Goal: Information Seeking & Learning: Learn about a topic

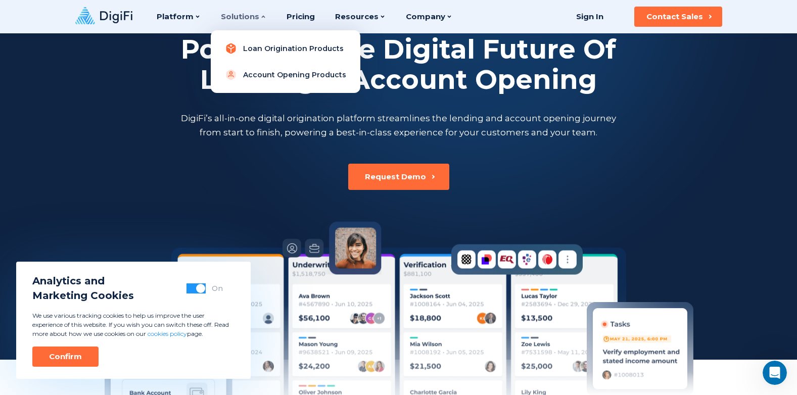
click at [245, 45] on link "Loan Origination Products" at bounding box center [285, 48] width 133 height 20
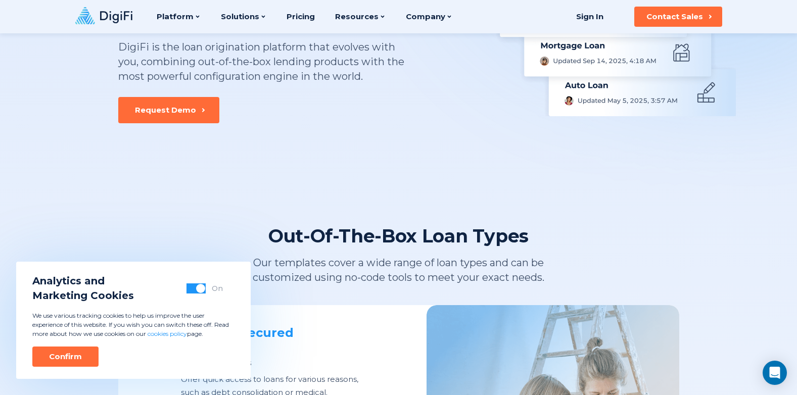
scroll to position [101, 0]
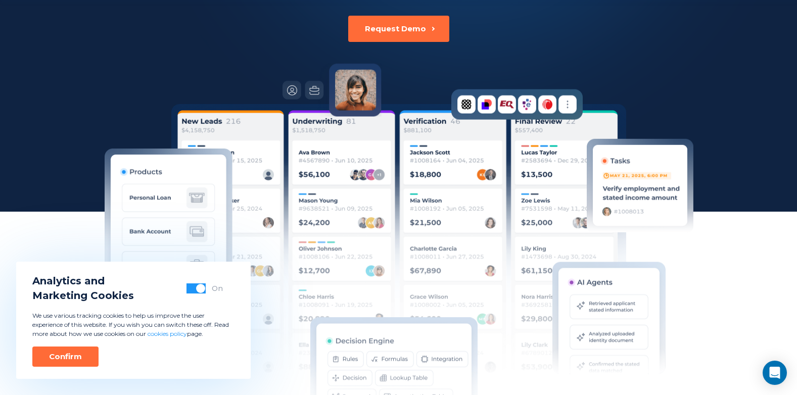
scroll to position [202, 0]
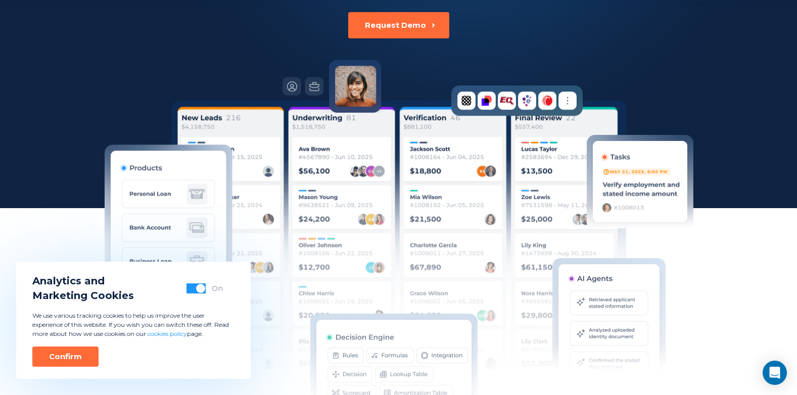
click at [324, 222] on img at bounding box center [398, 245] width 455 height 288
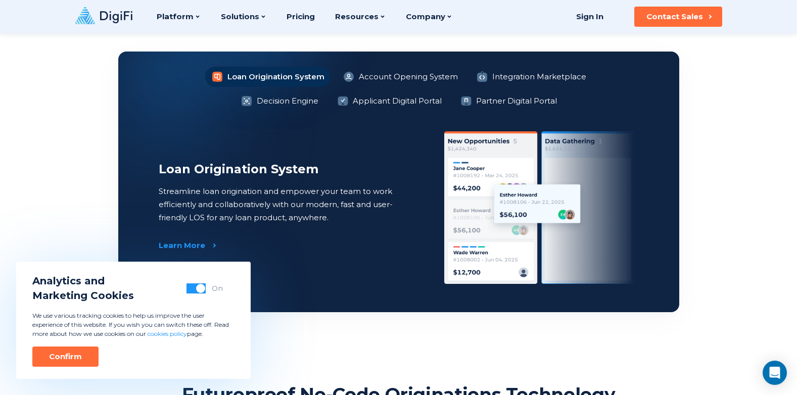
scroll to position [758, 0]
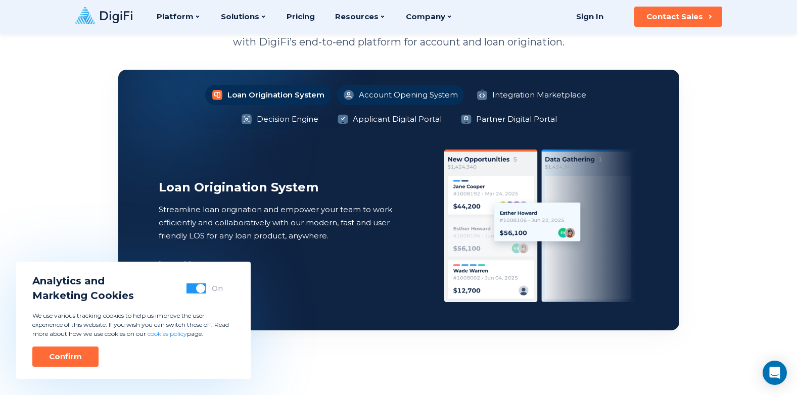
click at [337, 95] on li "Account Opening System" at bounding box center [400, 95] width 127 height 20
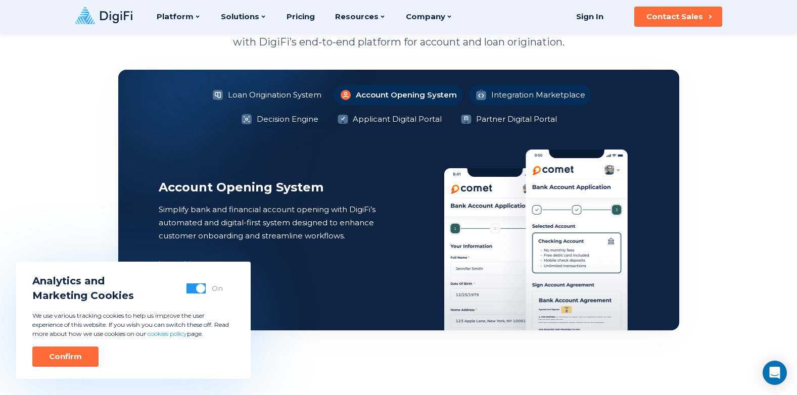
click at [469, 91] on li "Integration Marketplace" at bounding box center [530, 95] width 122 height 20
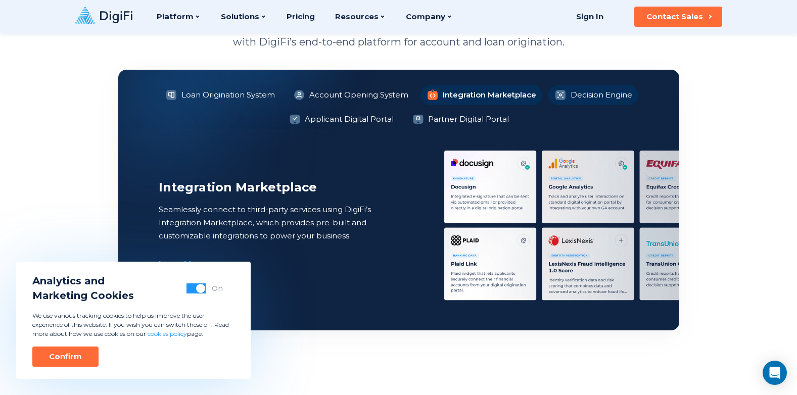
click at [583, 91] on li "Decision Engine" at bounding box center [593, 95] width 90 height 20
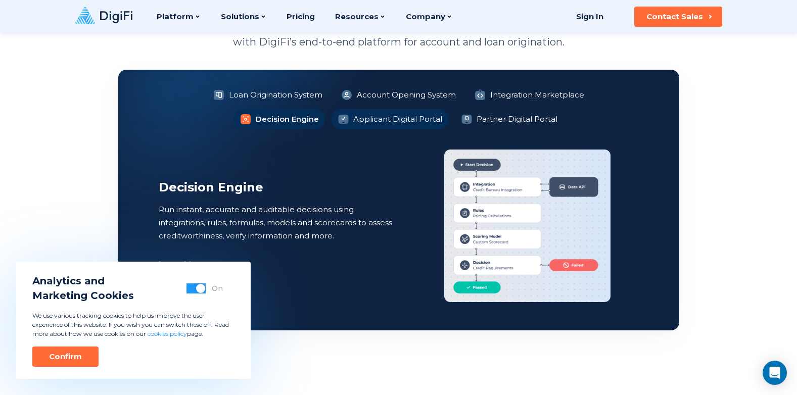
click at [337, 123] on li "Applicant Digital Portal" at bounding box center [389, 119] width 117 height 20
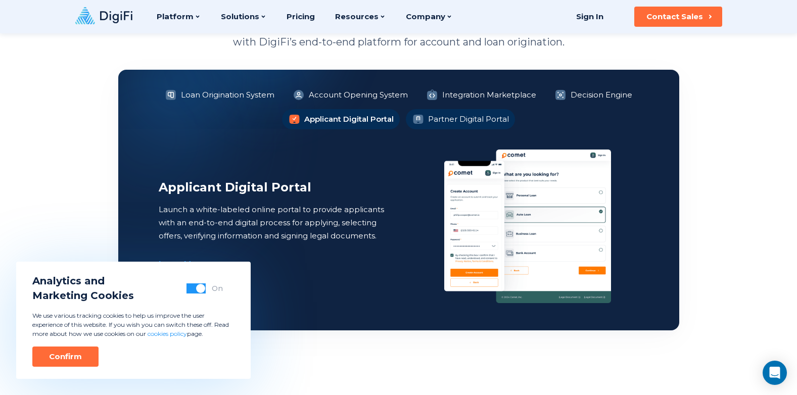
click at [453, 117] on li "Partner Digital Portal" at bounding box center [460, 119] width 109 height 20
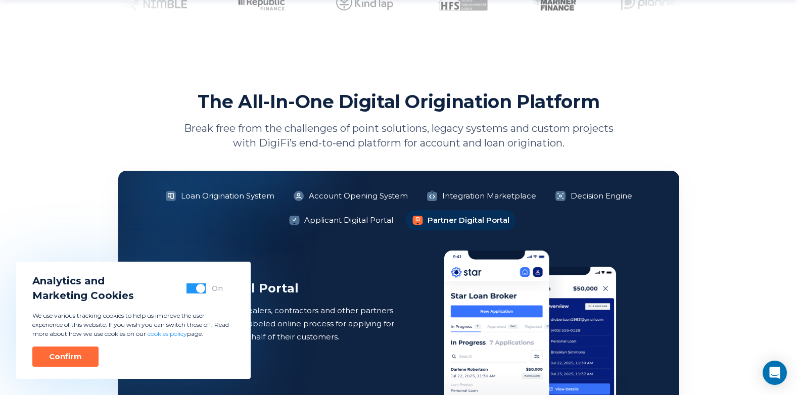
scroll to position [808, 0]
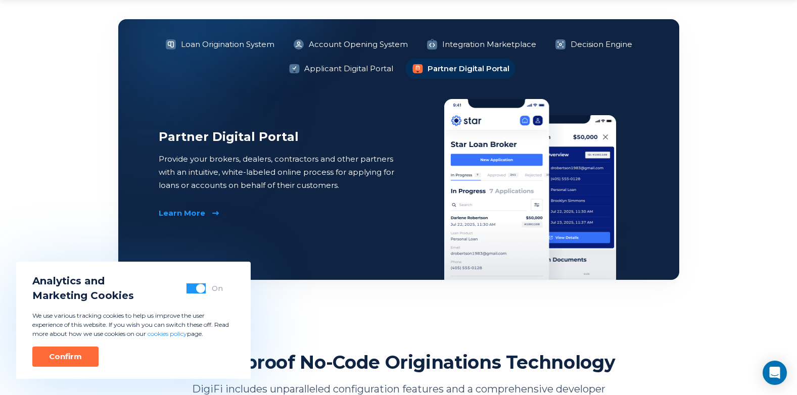
click at [188, 212] on div "Learn More" at bounding box center [182, 213] width 46 height 10
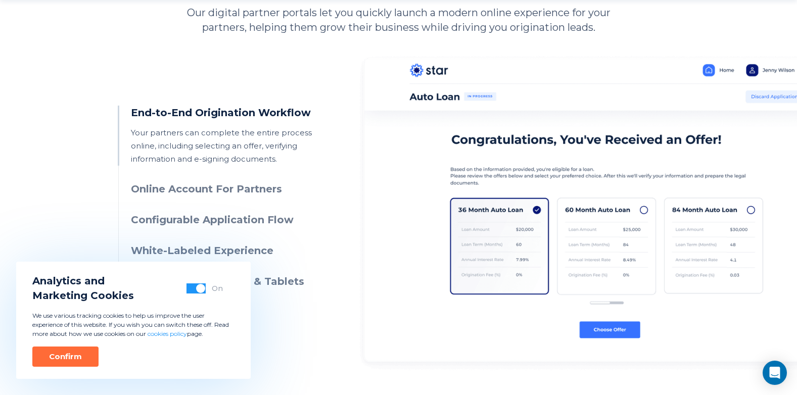
scroll to position [505, 0]
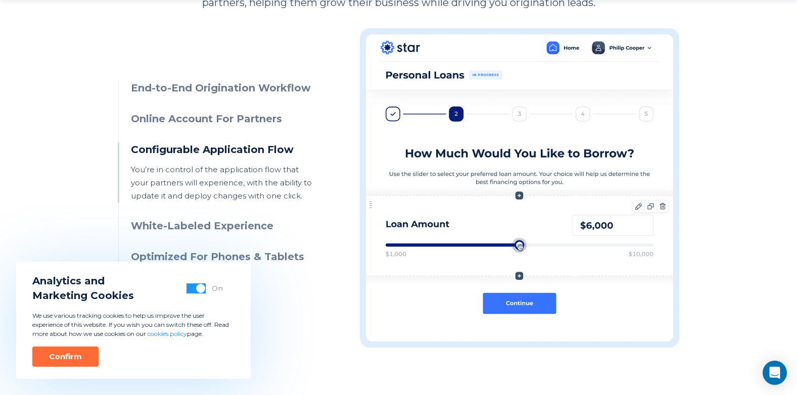
click at [157, 115] on h3 "Online Account For Partners" at bounding box center [222, 119] width 183 height 15
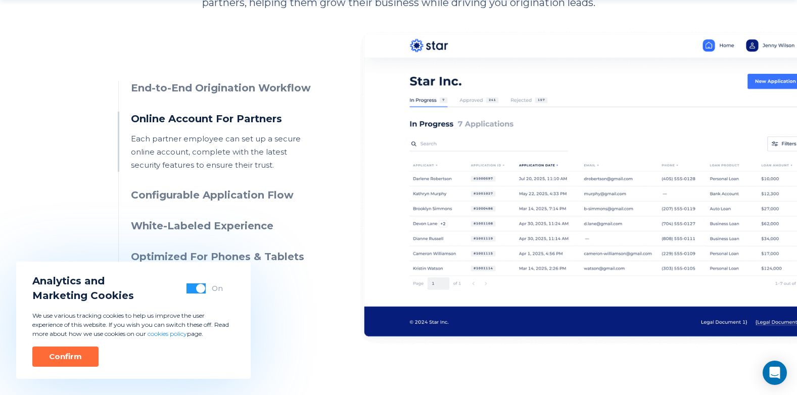
click at [640, 162] on img at bounding box center [607, 187] width 494 height 319
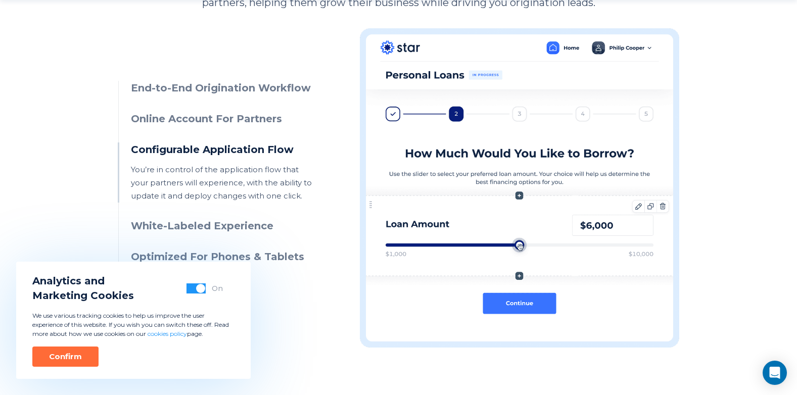
click at [232, 119] on h3 "Online Account For Partners" at bounding box center [222, 119] width 183 height 15
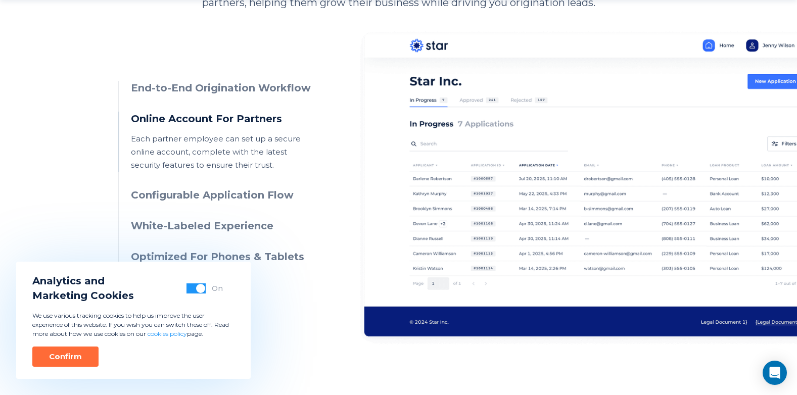
click at [232, 119] on h3 "Online Account For Partners" at bounding box center [222, 119] width 183 height 15
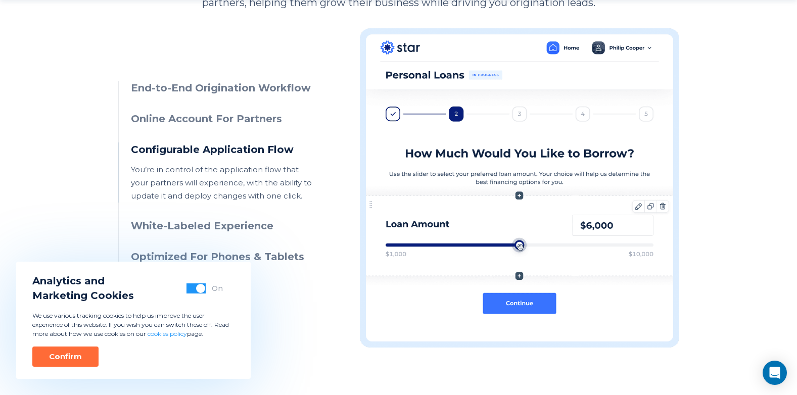
click at [232, 119] on h3 "Online Account For Partners" at bounding box center [222, 119] width 183 height 15
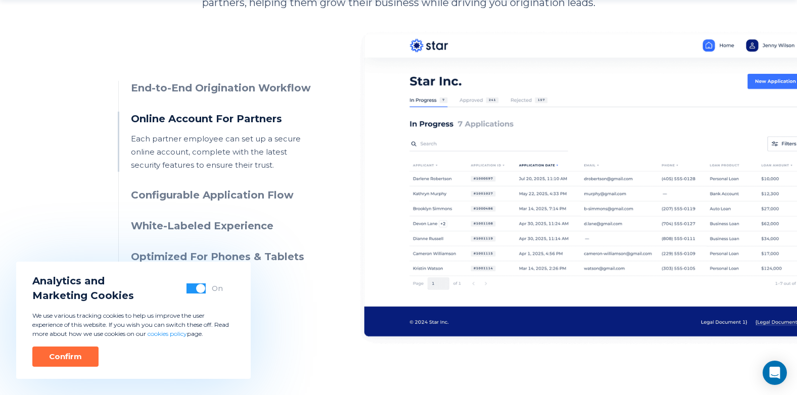
click at [212, 193] on h3 "Configurable Application Flow" at bounding box center [222, 195] width 183 height 15
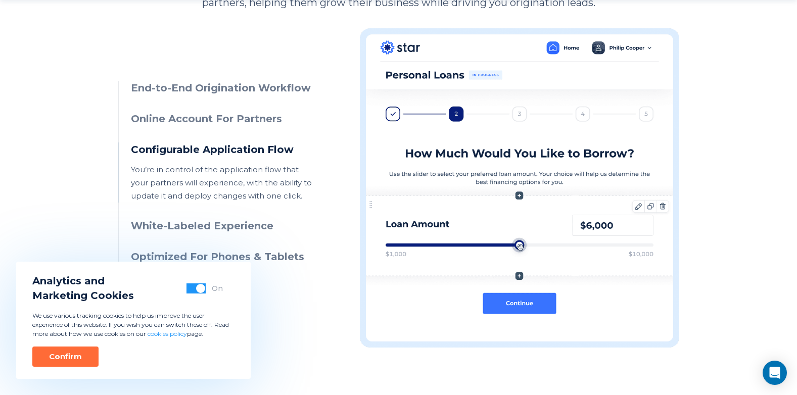
click at [211, 229] on h3 "White-Labeled Experience" at bounding box center [222, 226] width 183 height 15
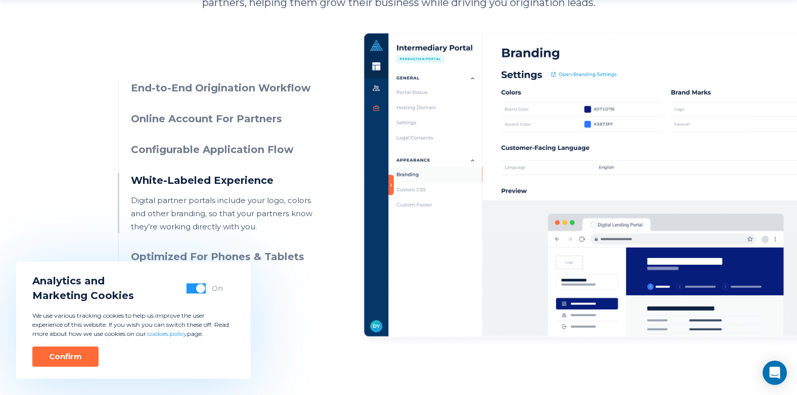
click at [195, 177] on h3 "White-Labeled Experience" at bounding box center [222, 180] width 183 height 15
drag, startPoint x: 195, startPoint y: 177, endPoint x: 188, endPoint y: 183, distance: 8.9
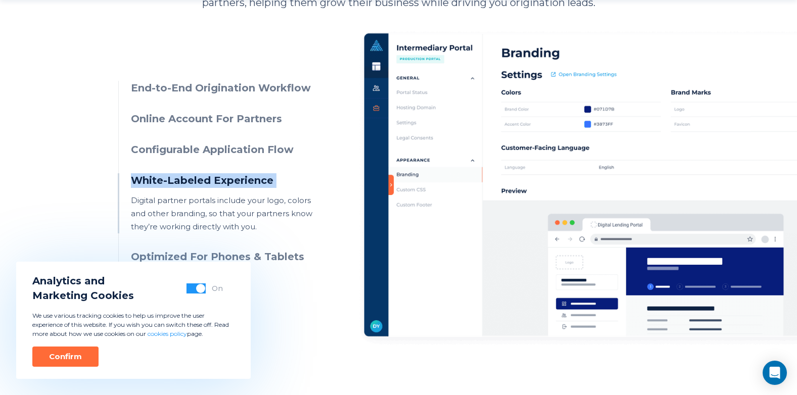
click at [188, 183] on h3 "White-Labeled Experience" at bounding box center [222, 180] width 183 height 15
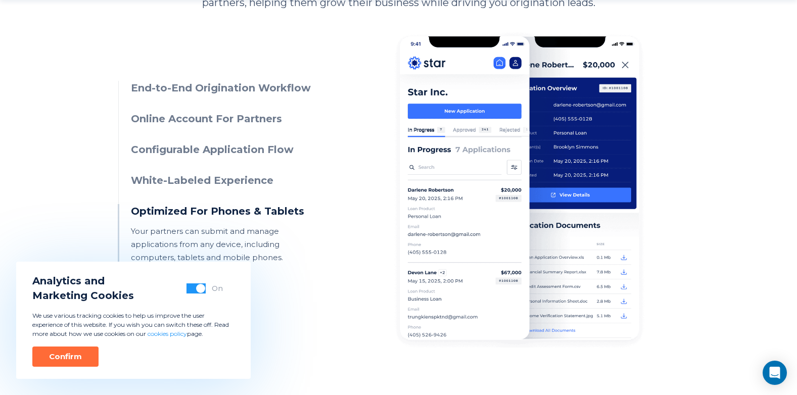
click at [188, 183] on h3 "White-Labeled Experience" at bounding box center [222, 180] width 183 height 15
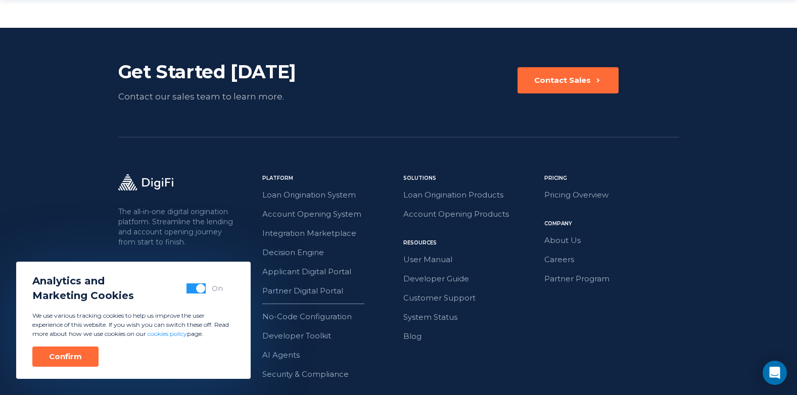
scroll to position [1817, 0]
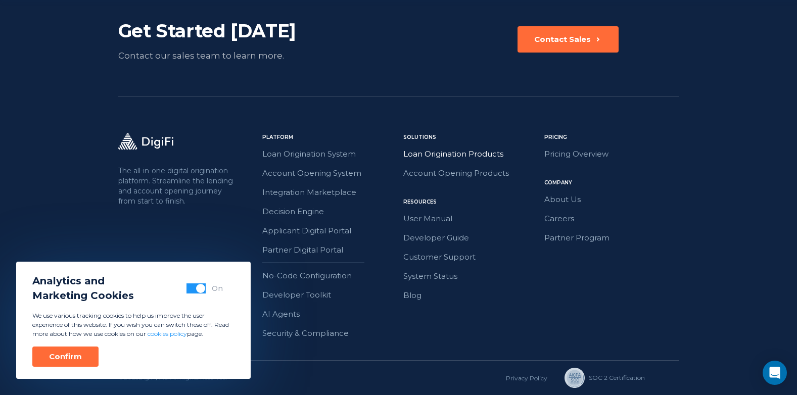
click at [425, 148] on link "Loan Origination Products" at bounding box center [470, 154] width 135 height 13
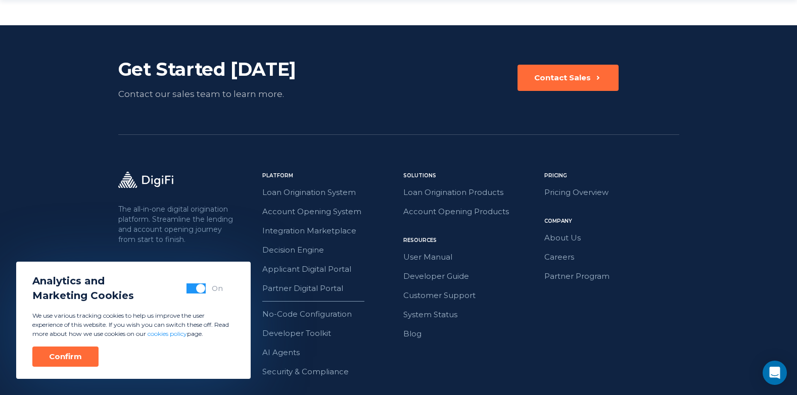
scroll to position [1729, 0]
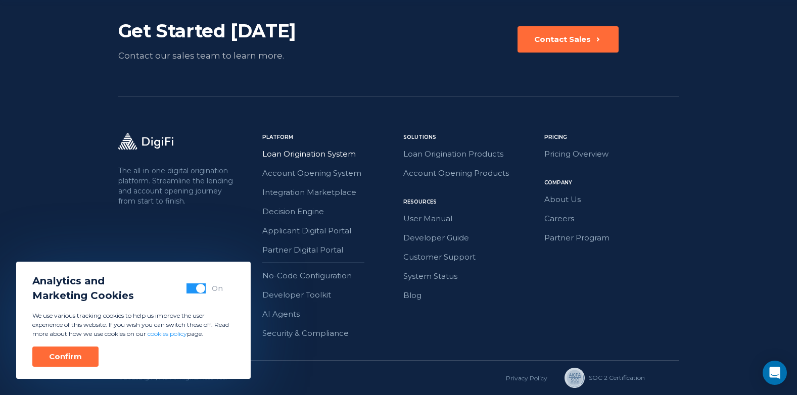
click at [313, 149] on link "Loan Origination System" at bounding box center [329, 154] width 135 height 13
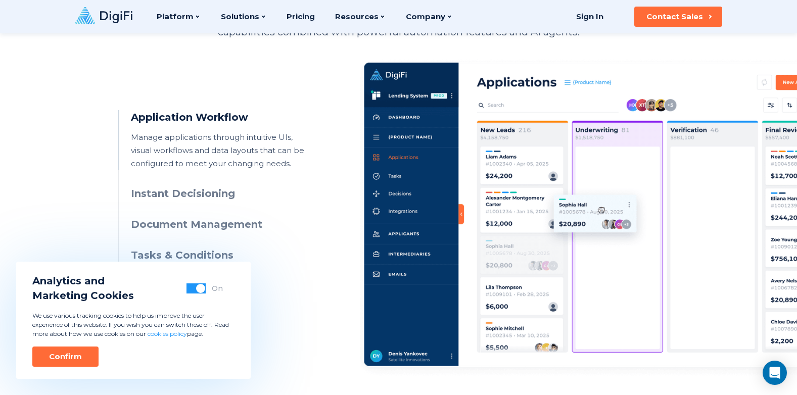
scroll to position [455, 0]
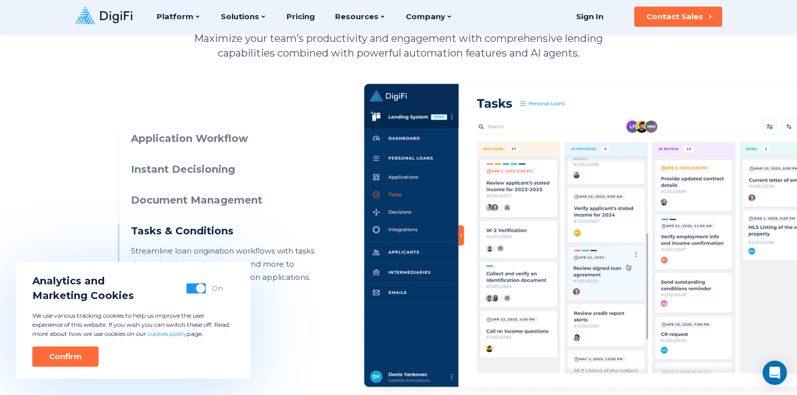
click at [233, 198] on h3 "Document Management" at bounding box center [222, 200] width 183 height 15
click at [233, 197] on h3 "Document Management" at bounding box center [222, 200] width 183 height 15
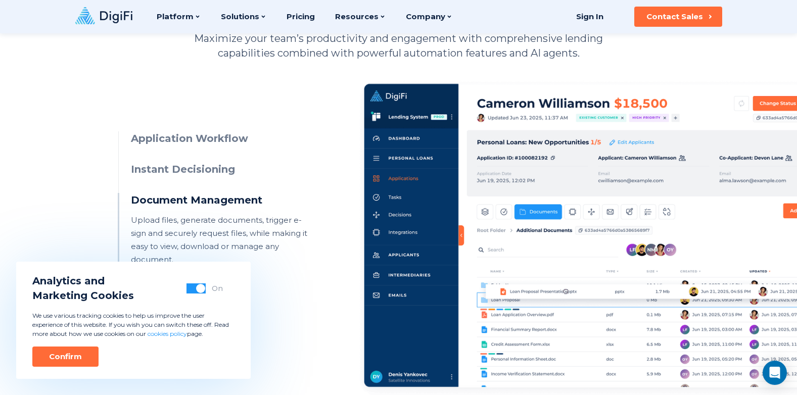
click at [233, 197] on h3 "Document Management" at bounding box center [222, 200] width 183 height 15
drag, startPoint x: 233, startPoint y: 197, endPoint x: 170, endPoint y: 196, distance: 63.2
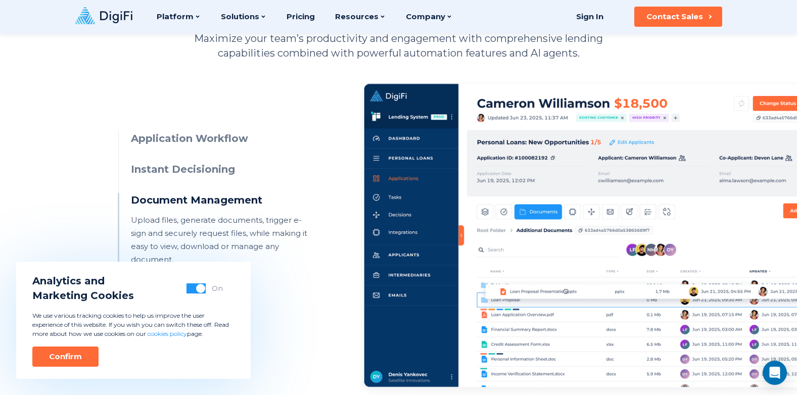
click at [170, 196] on h3 "Document Management" at bounding box center [222, 200] width 183 height 15
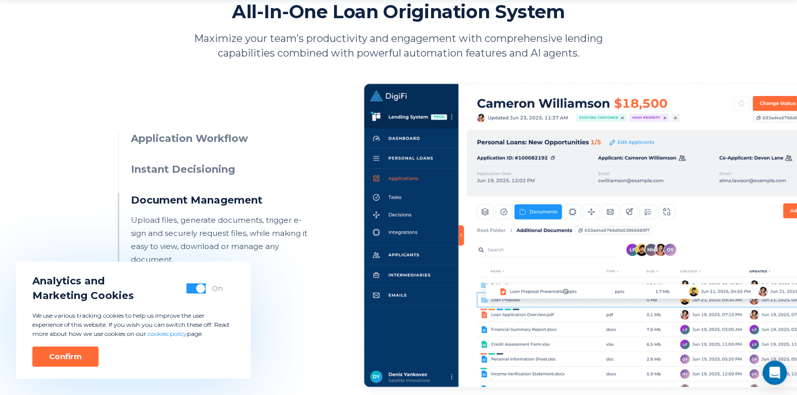
scroll to position [505, 0]
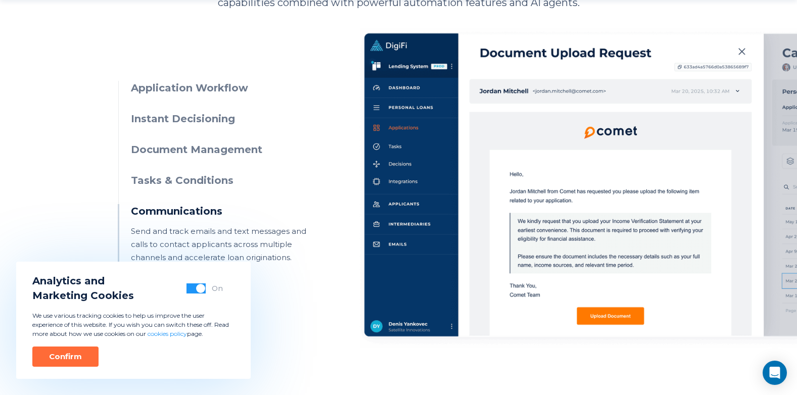
click at [139, 151] on h3 "Document Management" at bounding box center [222, 149] width 183 height 15
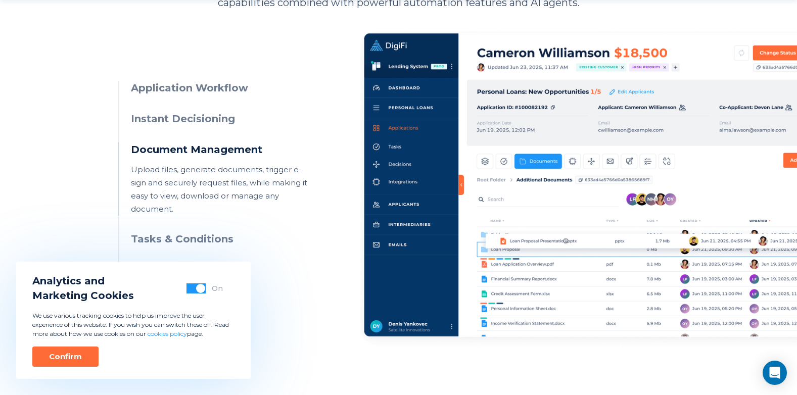
click at [150, 232] on h3 "Tasks & Conditions" at bounding box center [222, 239] width 183 height 15
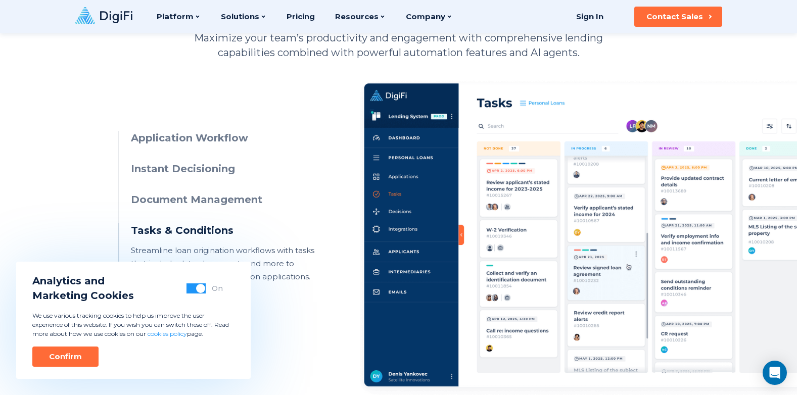
scroll to position [455, 0]
click at [162, 130] on div "Application Workflow Manage applications through intuitive UIs, visual workflow…" at bounding box center [398, 230] width 561 height 338
click at [161, 140] on h3 "Application Workflow" at bounding box center [222, 138] width 183 height 15
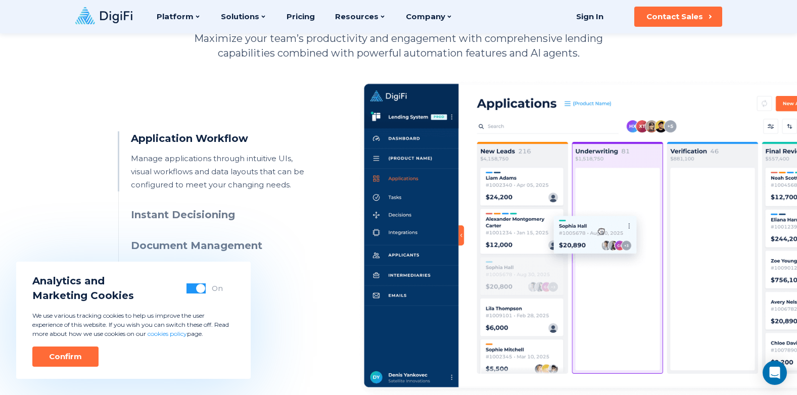
click at [189, 213] on h3 "Instant Decisioning" at bounding box center [222, 215] width 183 height 15
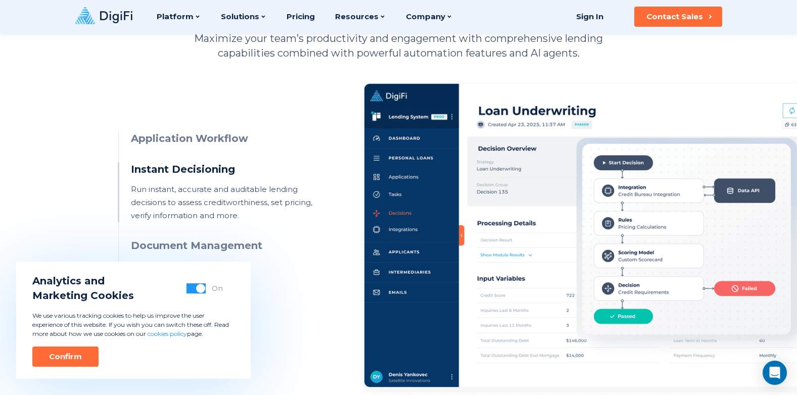
click at [180, 129] on div "Application Workflow Manage applications through intuitive UIs, visual workflow…" at bounding box center [398, 230] width 561 height 338
click at [182, 136] on h3 "Application Workflow" at bounding box center [222, 138] width 183 height 15
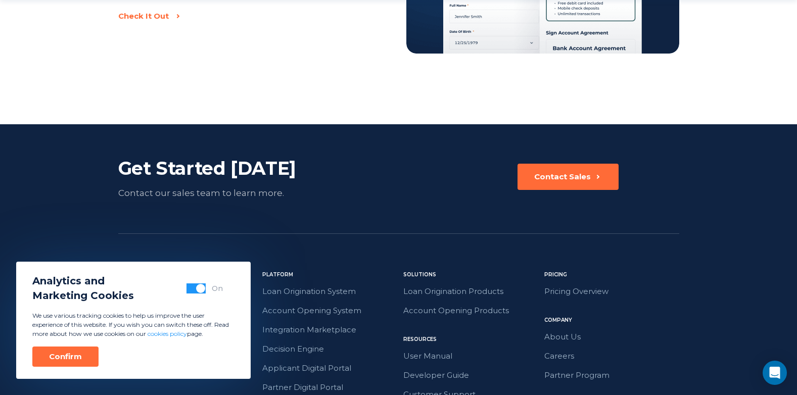
scroll to position [2393, 0]
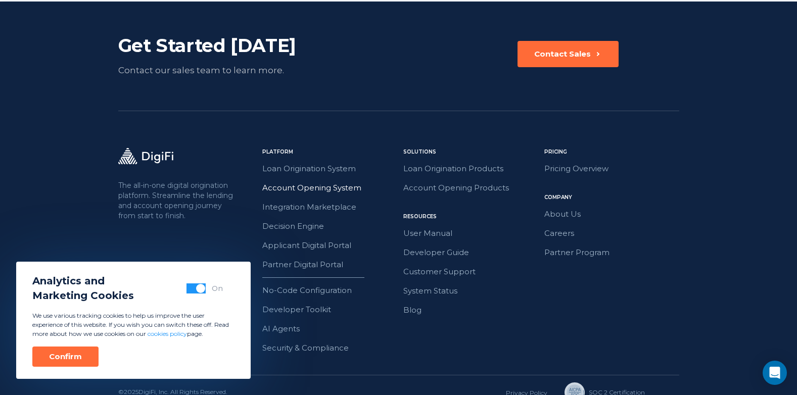
click at [299, 181] on link "Account Opening System" at bounding box center [329, 187] width 135 height 13
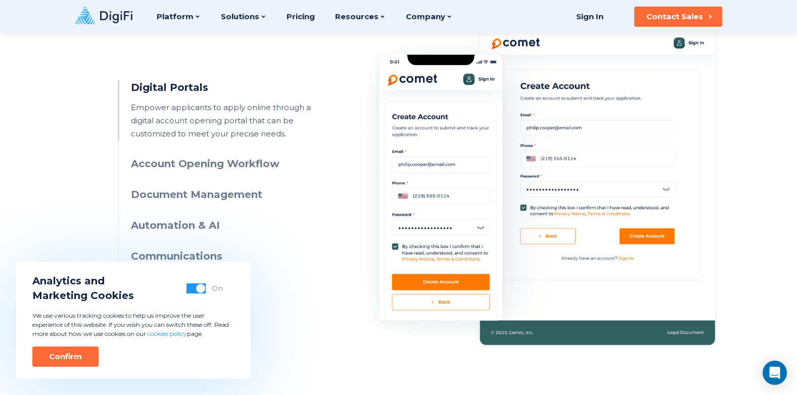
scroll to position [505, 0]
click at [251, 164] on h3 "Account Opening Workflow" at bounding box center [222, 164] width 183 height 15
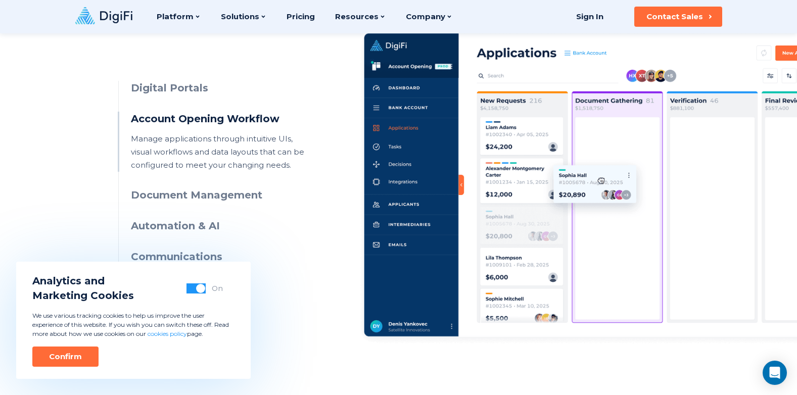
click at [242, 194] on h3 "Document Management" at bounding box center [222, 195] width 183 height 15
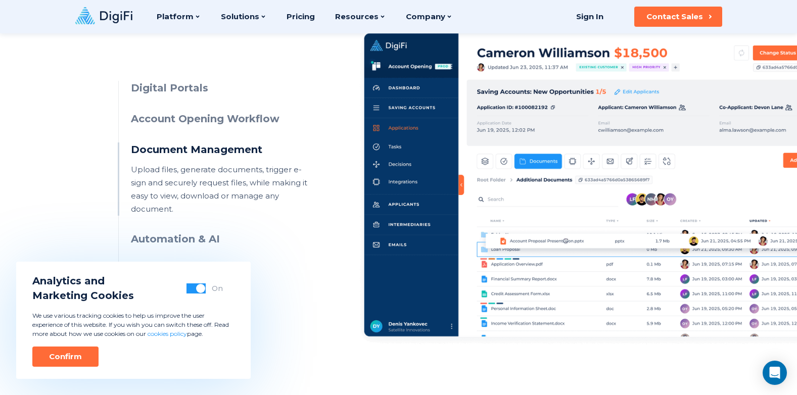
click at [201, 232] on h3 "Automation & AI" at bounding box center [222, 239] width 183 height 15
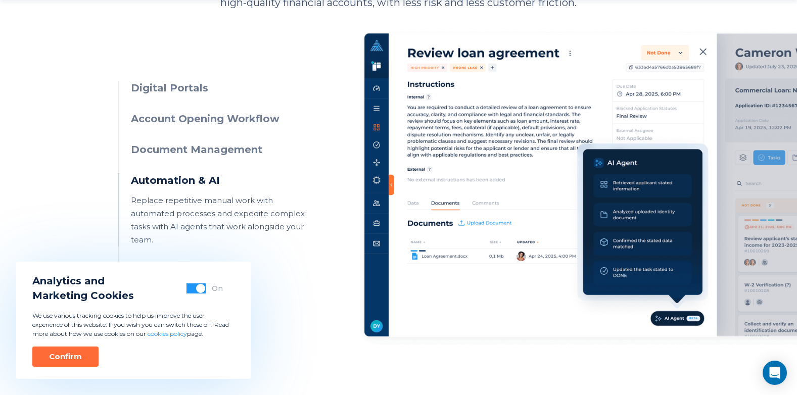
scroll to position [606, 0]
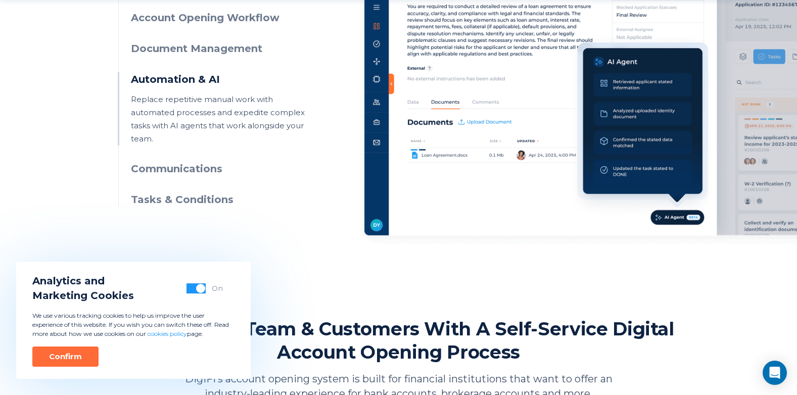
click at [192, 178] on ul "Digital Portals Empower applicants to apply online through a digital account op…" at bounding box center [216, 93] width 196 height 227
click at [192, 170] on h3 "Communications" at bounding box center [222, 169] width 183 height 15
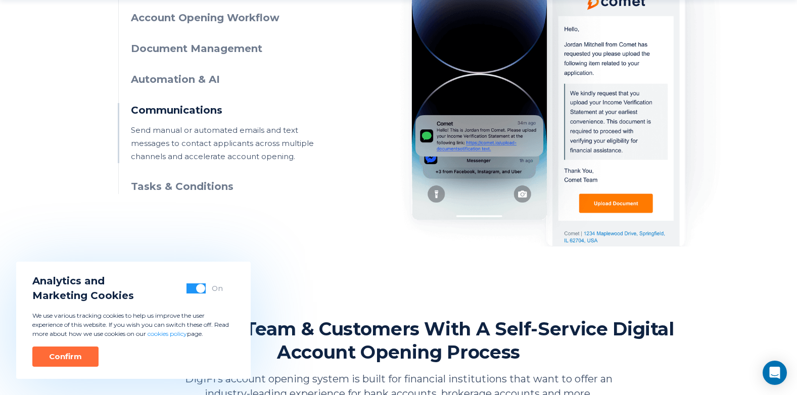
click at [168, 183] on h3 "Tasks & Conditions" at bounding box center [222, 186] width 183 height 15
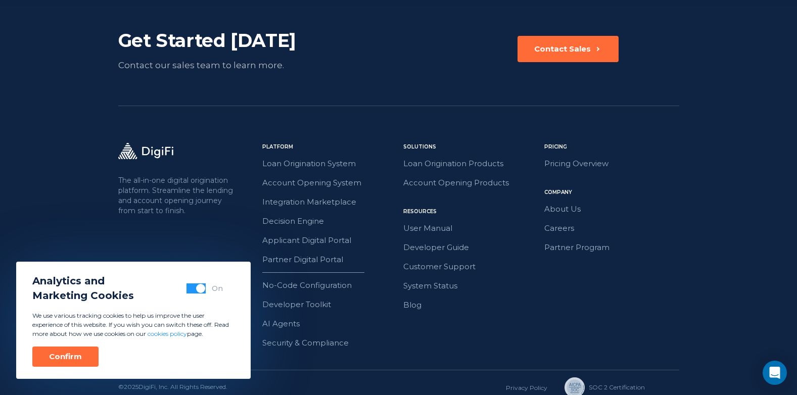
scroll to position [1846, 0]
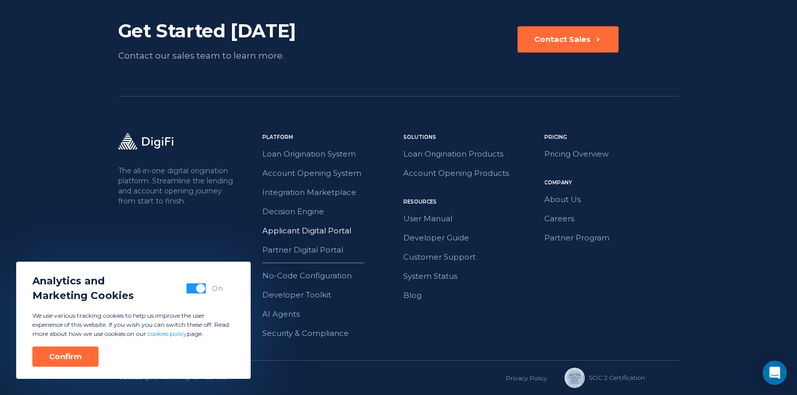
click at [345, 228] on link "Applicant Digital Portal" at bounding box center [329, 230] width 135 height 13
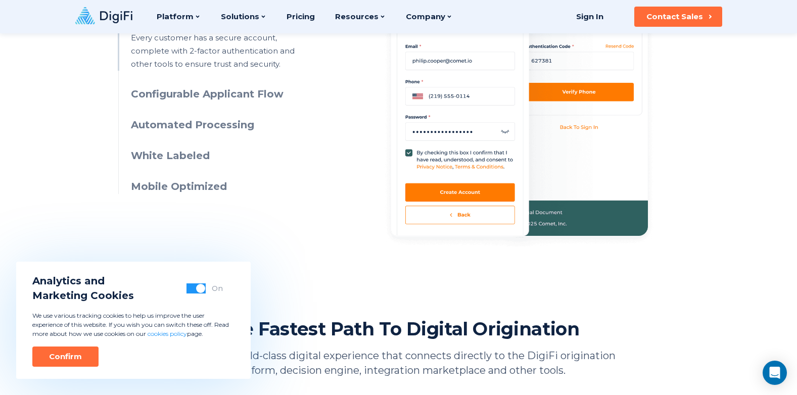
scroll to position [556, 0]
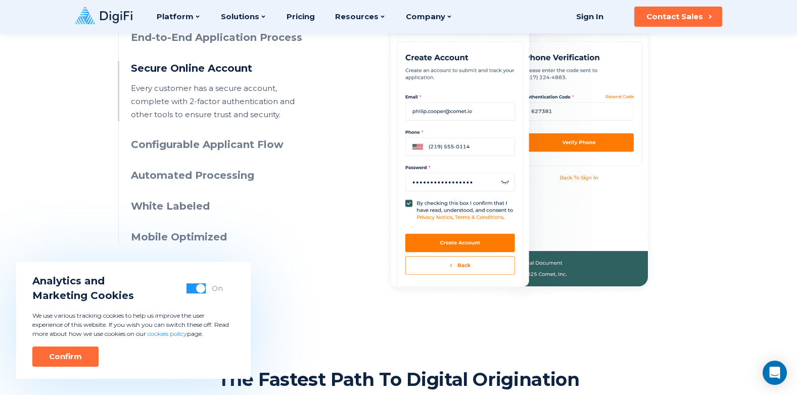
click at [257, 146] on h3 "Configurable Applicant Flow" at bounding box center [222, 144] width 183 height 15
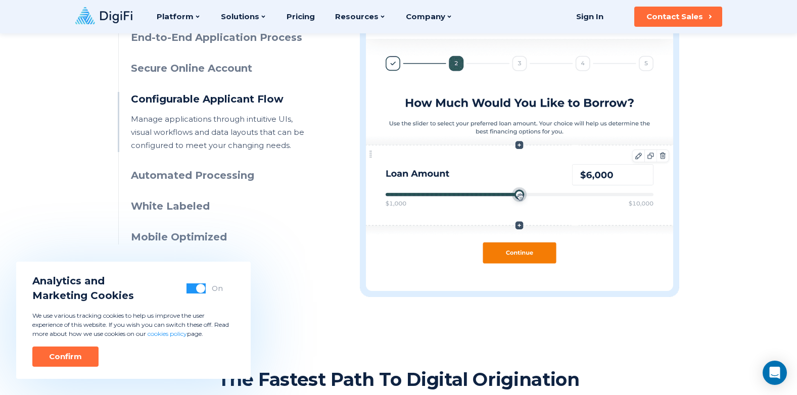
click at [242, 172] on h3 "Automated Processing" at bounding box center [222, 175] width 183 height 15
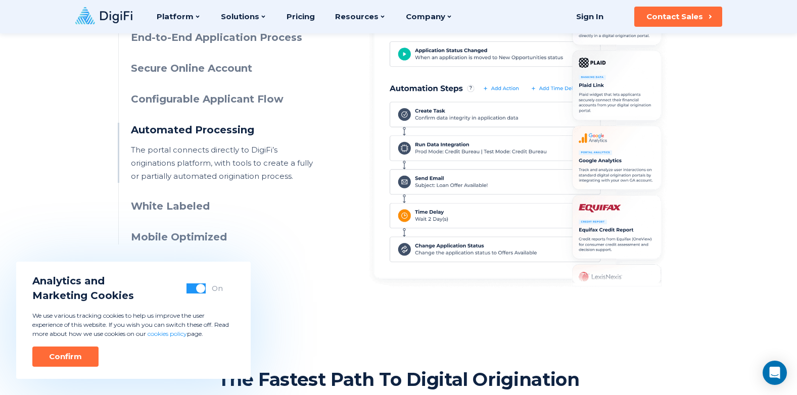
click at [196, 206] on h3 "White Labeled" at bounding box center [222, 206] width 183 height 15
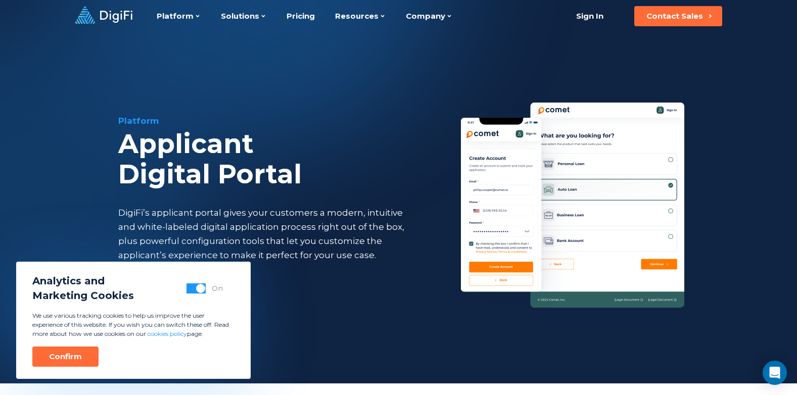
scroll to position [0, 0]
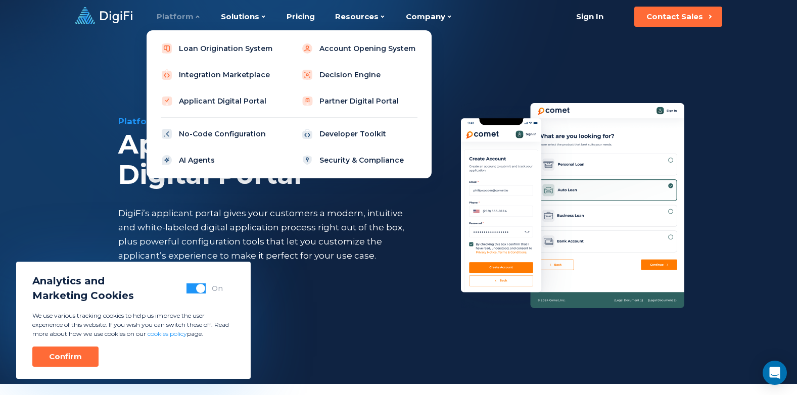
click at [182, 10] on div "Platform" at bounding box center [179, 16] width 44 height 33
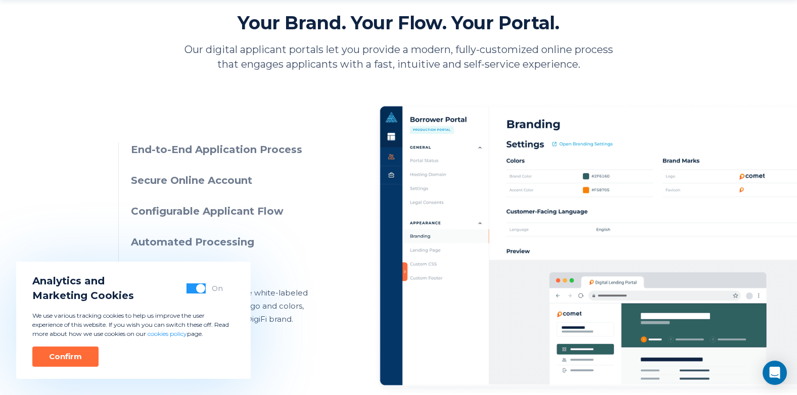
scroll to position [505, 0]
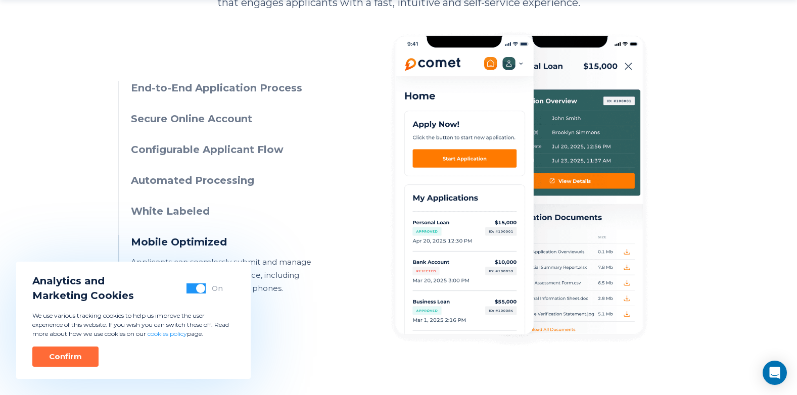
click at [229, 181] on h3 "Automated Processing" at bounding box center [222, 180] width 183 height 15
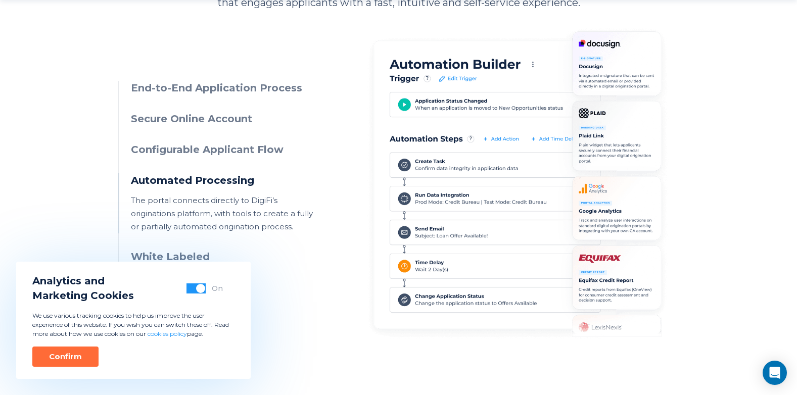
click at [227, 160] on ul "End-to-End Application Process Applicants can complete the entire process onlin…" at bounding box center [216, 188] width 196 height 214
click at [227, 154] on h3 "Configurable Applicant Flow" at bounding box center [222, 149] width 183 height 15
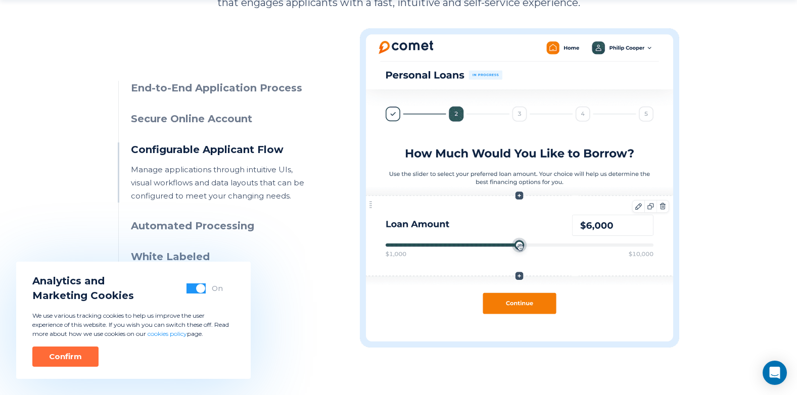
click at [217, 124] on h3 "Secure Online Account" at bounding box center [222, 119] width 183 height 15
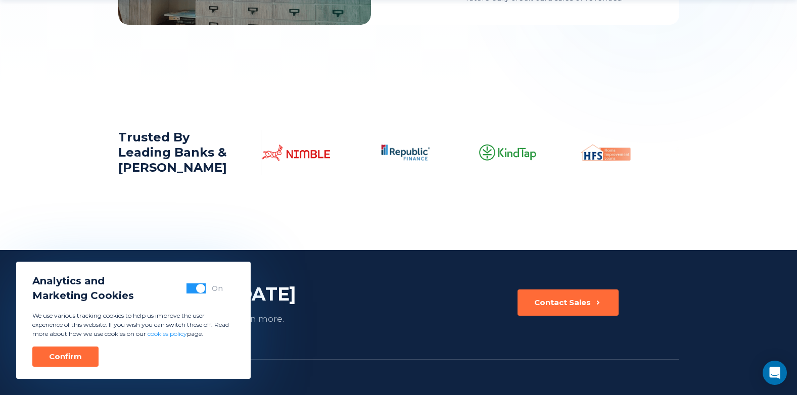
scroll to position [1729, 0]
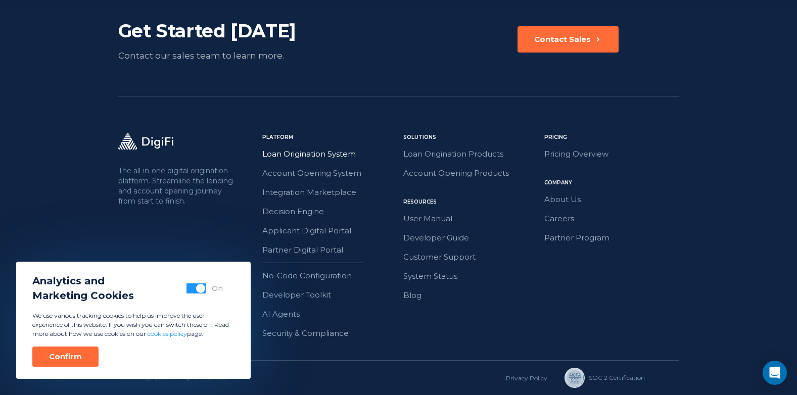
click at [332, 154] on link "Loan Origination System" at bounding box center [329, 154] width 135 height 13
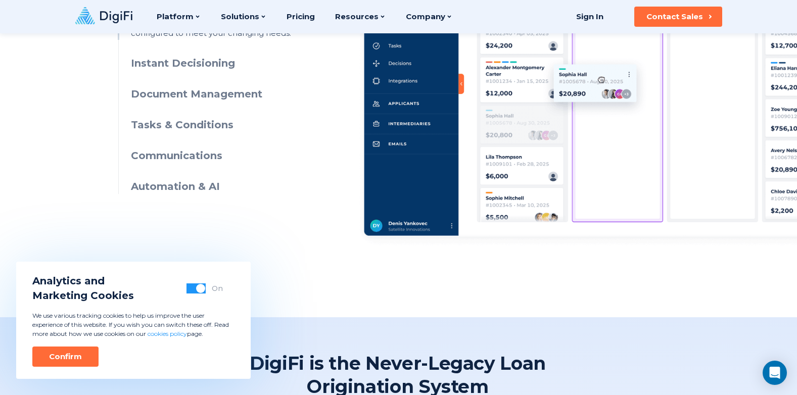
scroll to position [455, 0]
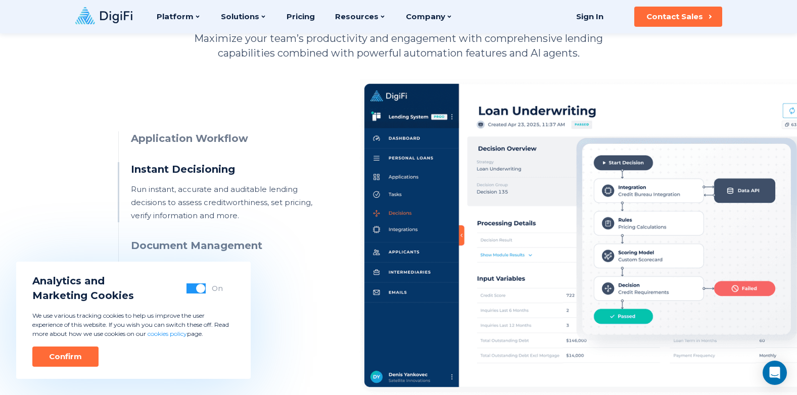
click at [170, 244] on h3 "Document Management" at bounding box center [222, 245] width 183 height 15
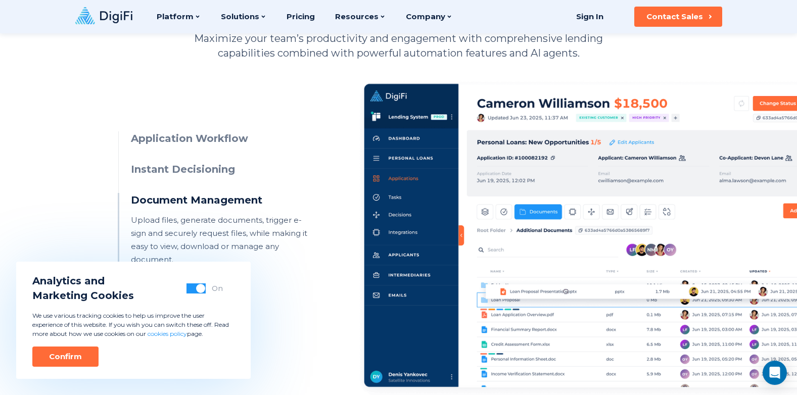
click at [170, 133] on h3 "Application Workflow" at bounding box center [222, 138] width 183 height 15
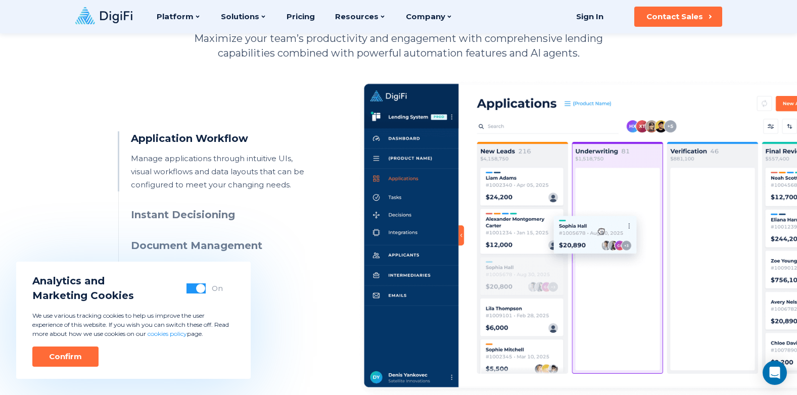
click at [159, 218] on h3 "Instant Decisioning" at bounding box center [222, 215] width 183 height 15
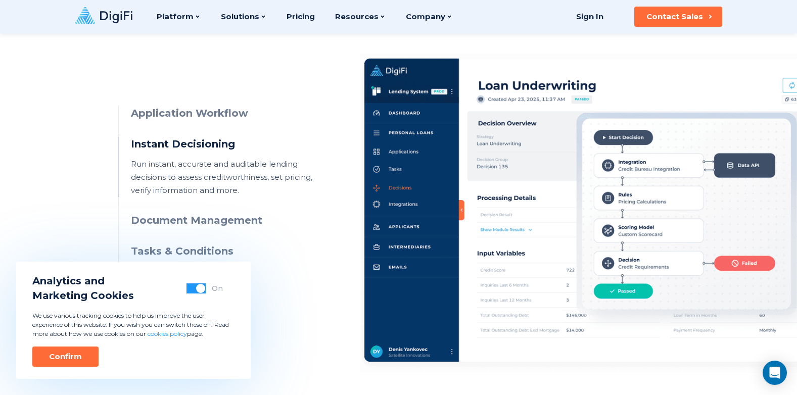
scroll to position [505, 0]
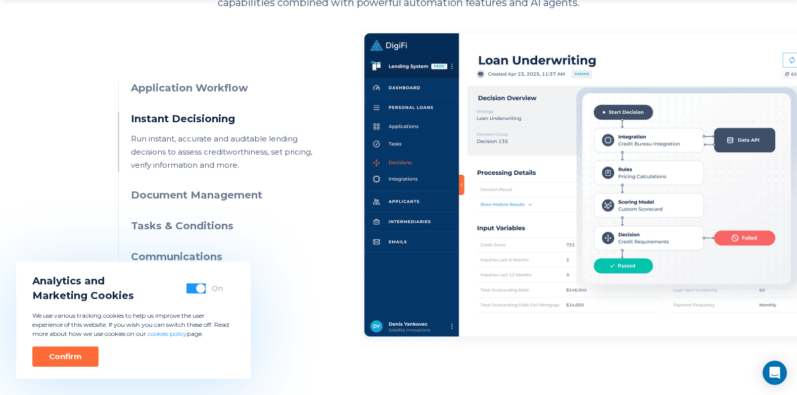
click at [173, 194] on h3 "Document Management" at bounding box center [222, 195] width 183 height 15
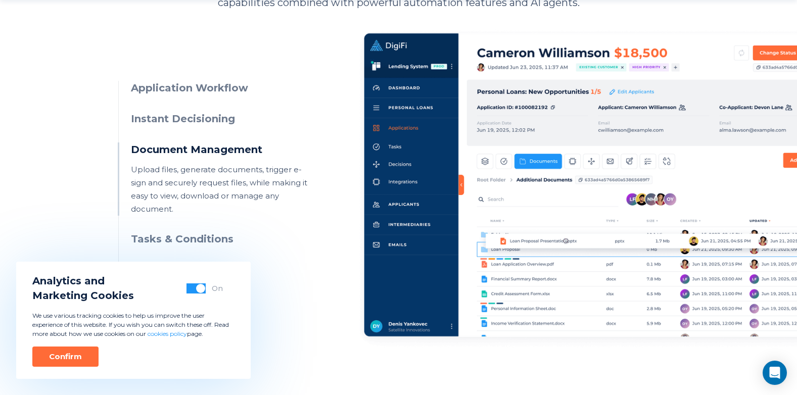
click at [167, 232] on h3 "Tasks & Conditions" at bounding box center [222, 239] width 183 height 15
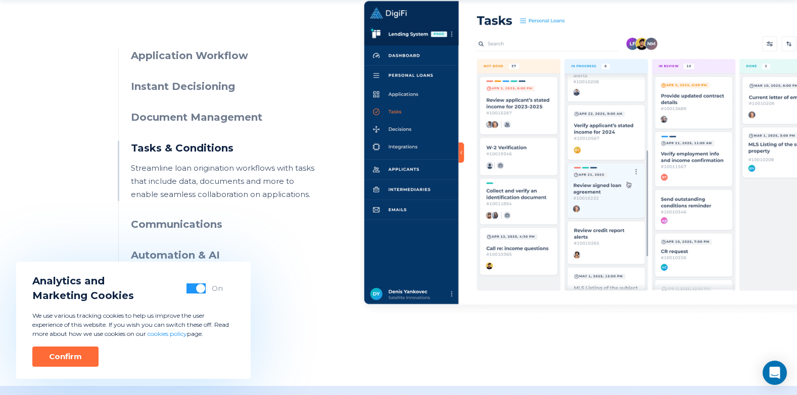
scroll to position [556, 0]
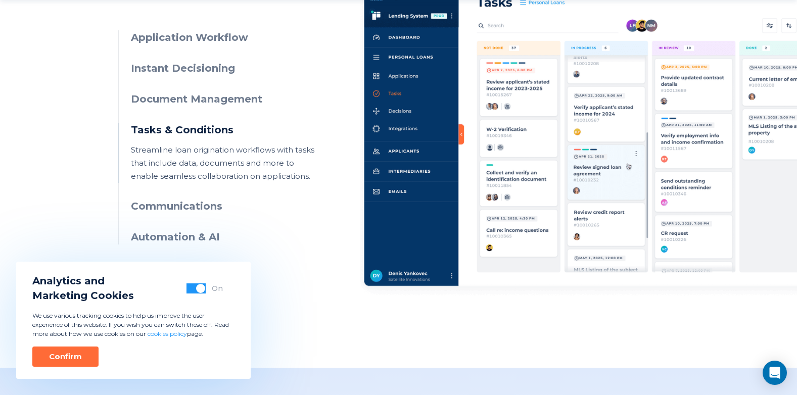
click at [177, 208] on h3 "Communications" at bounding box center [222, 206] width 183 height 15
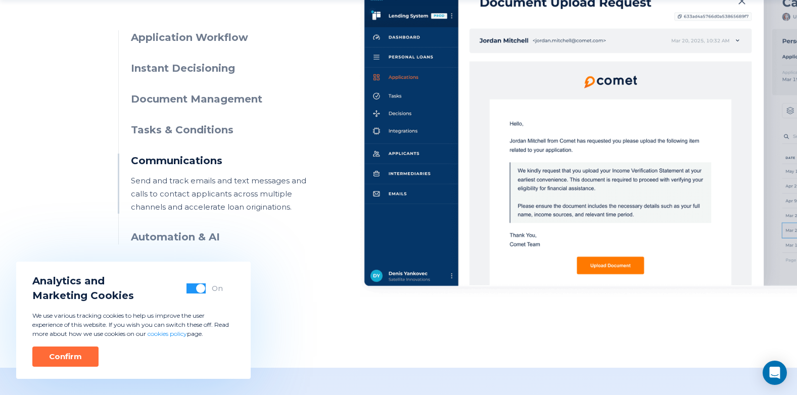
click at [172, 237] on h3 "Automation & AI" at bounding box center [222, 237] width 183 height 15
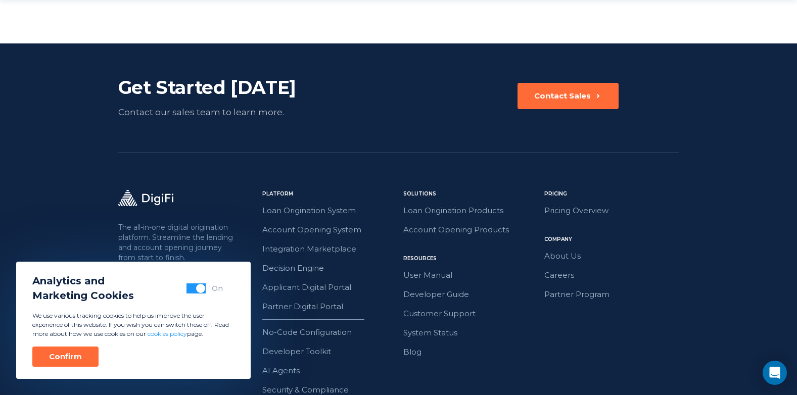
scroll to position [2393, 0]
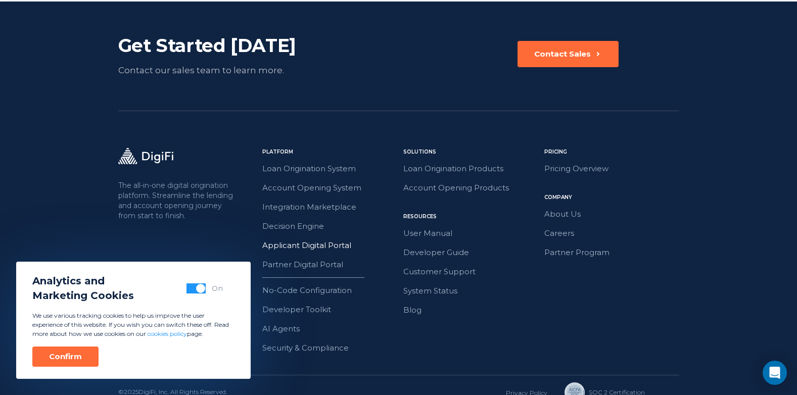
click at [299, 239] on link "Applicant Digital Portal" at bounding box center [329, 245] width 135 height 13
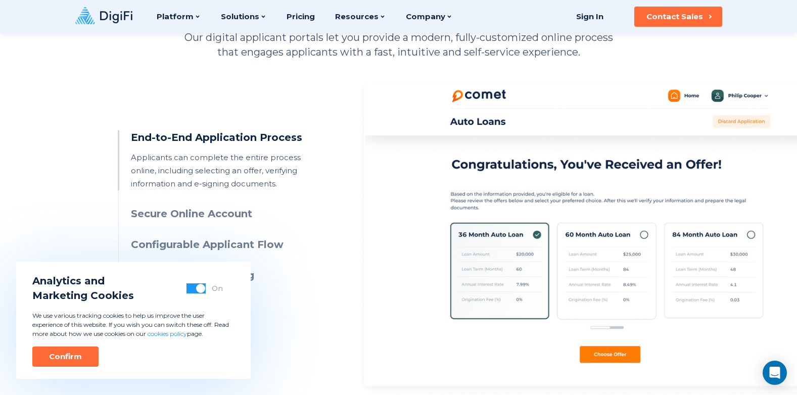
scroll to position [455, 0]
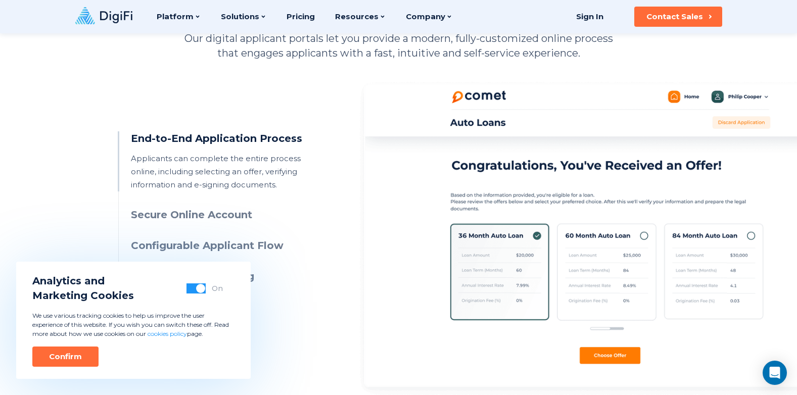
click at [195, 212] on h3 "Secure Online Account" at bounding box center [222, 215] width 183 height 15
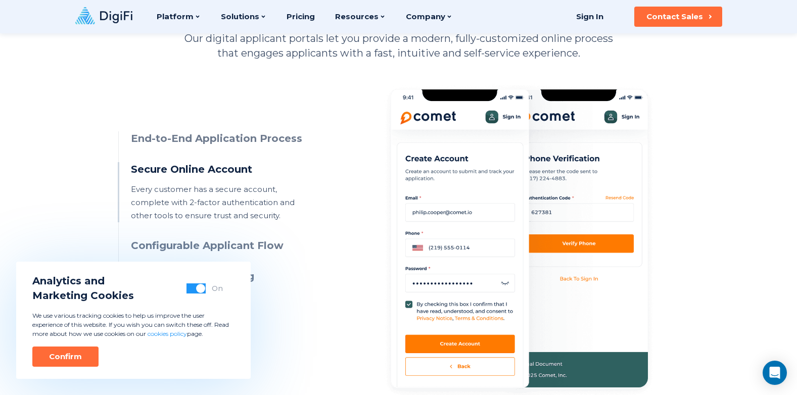
click at [189, 248] on h3 "Configurable Applicant Flow" at bounding box center [222, 245] width 183 height 15
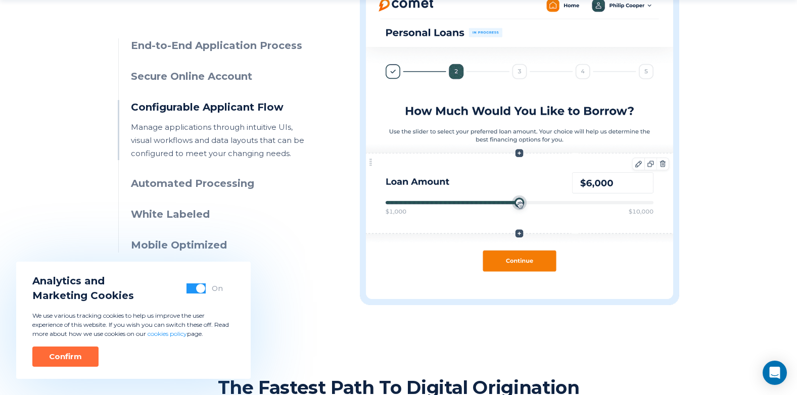
scroll to position [556, 0]
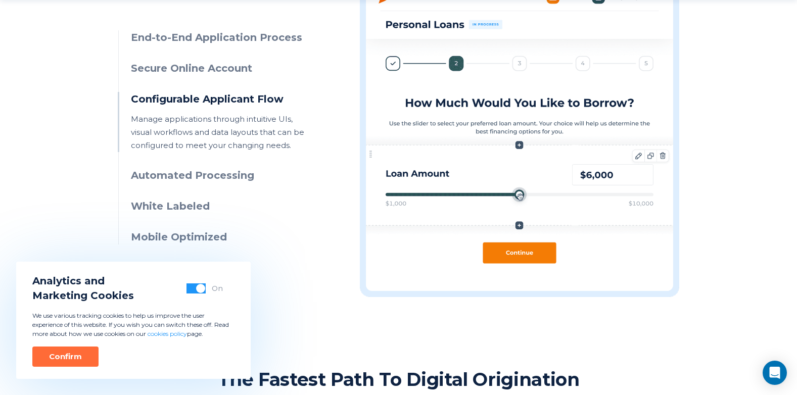
click at [212, 179] on h3 "Automated Processing" at bounding box center [222, 175] width 183 height 15
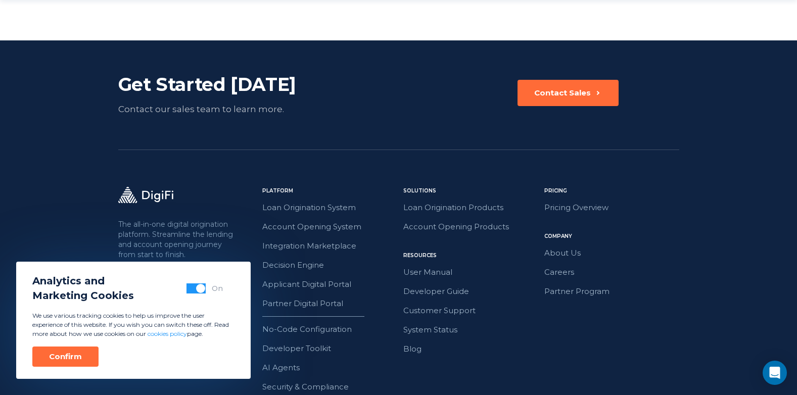
scroll to position [1808, 0]
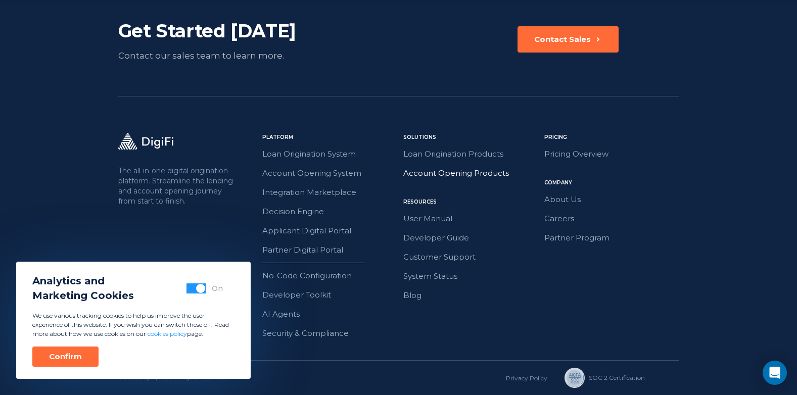
click at [426, 168] on link "Account Opening Products" at bounding box center [470, 173] width 135 height 13
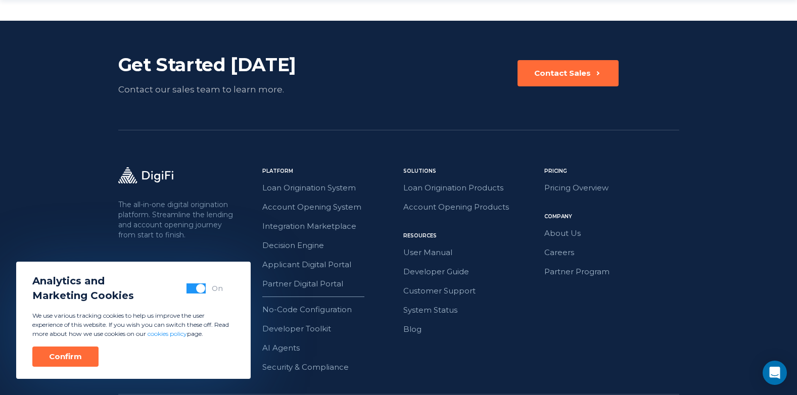
scroll to position [1752, 0]
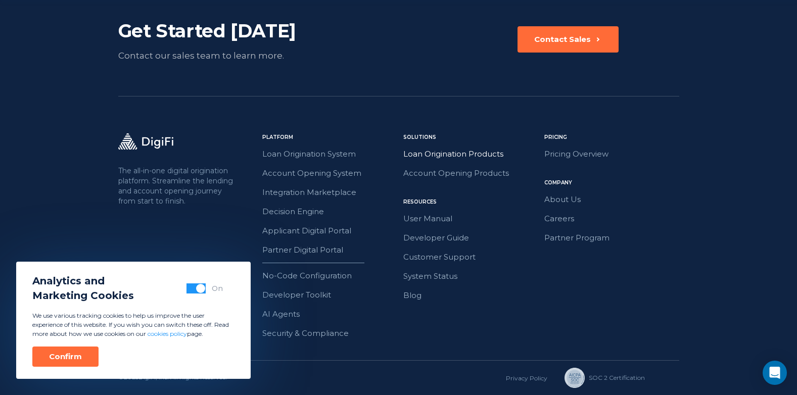
click at [427, 156] on link "Loan Origination Products" at bounding box center [470, 154] width 135 height 13
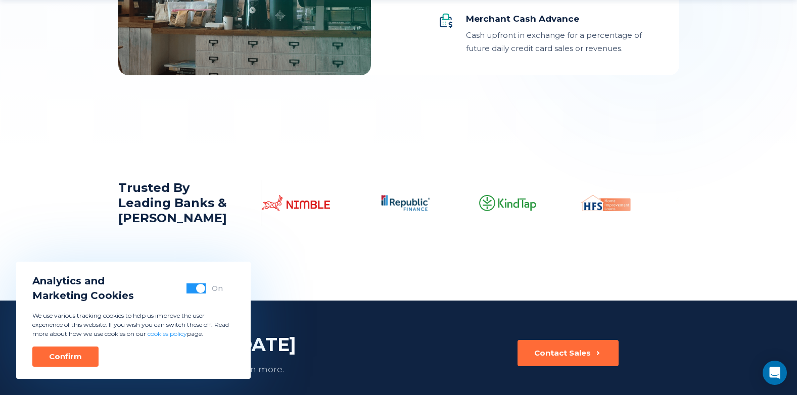
scroll to position [1729, 0]
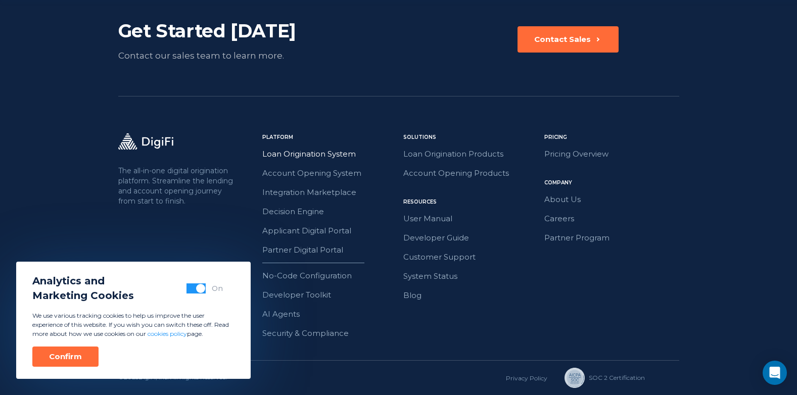
click at [351, 153] on link "Loan Origination System" at bounding box center [329, 154] width 135 height 13
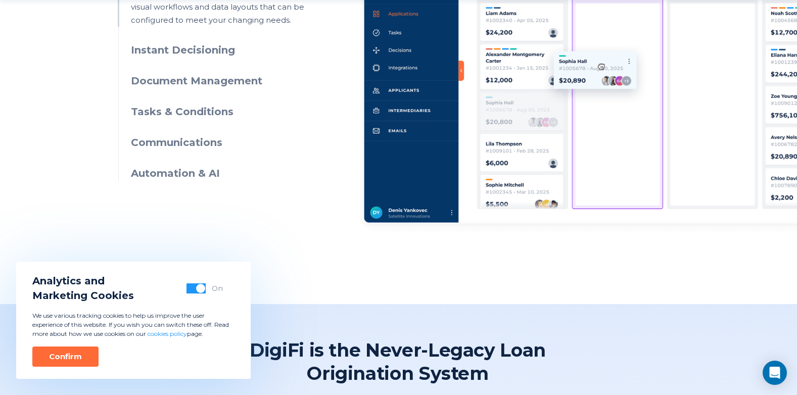
scroll to position [455, 0]
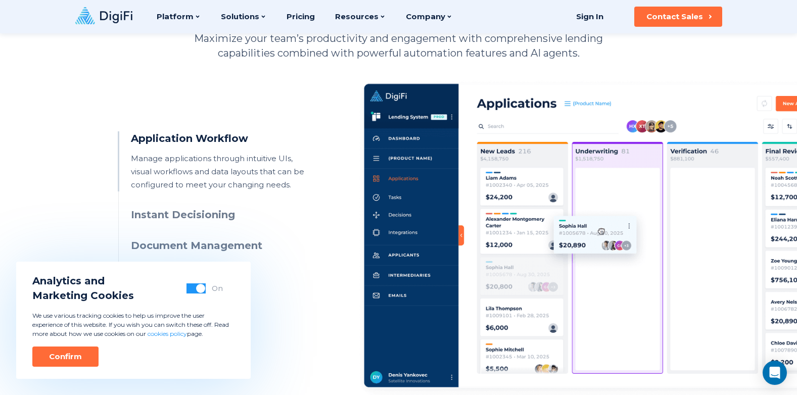
click at [188, 213] on h3 "Instant Decisioning" at bounding box center [222, 215] width 183 height 15
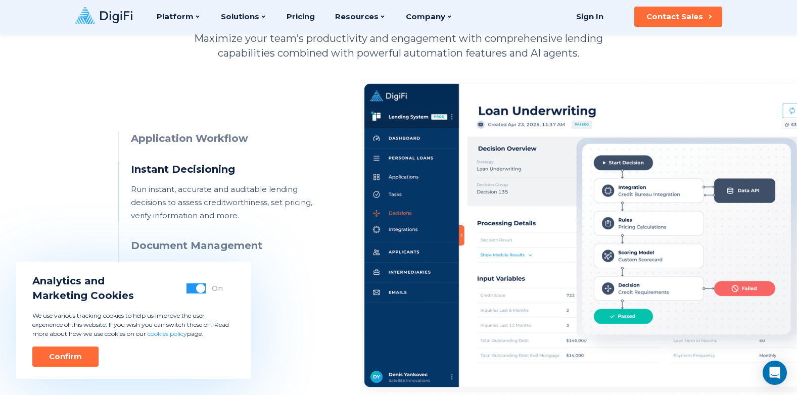
click at [184, 247] on h3 "Document Management" at bounding box center [222, 245] width 183 height 15
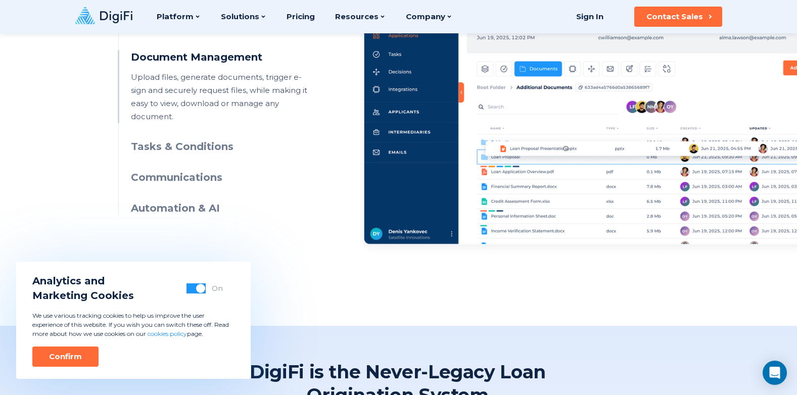
scroll to position [707, 0]
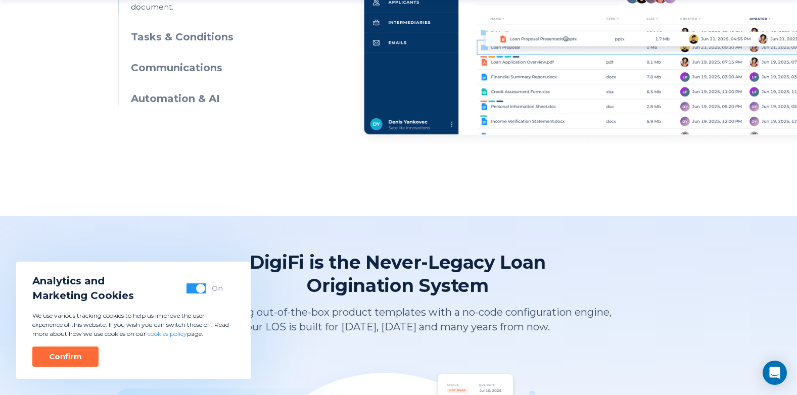
click at [185, 30] on h3 "Tasks & Conditions" at bounding box center [222, 37] width 183 height 15
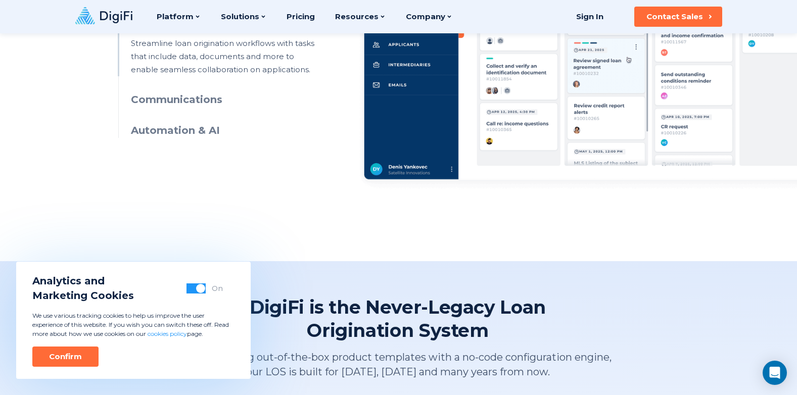
click at [127, 121] on ul "Application Workflow Manage applications through intuitive UIs, visual workflow…" at bounding box center [216, 31] width 196 height 214
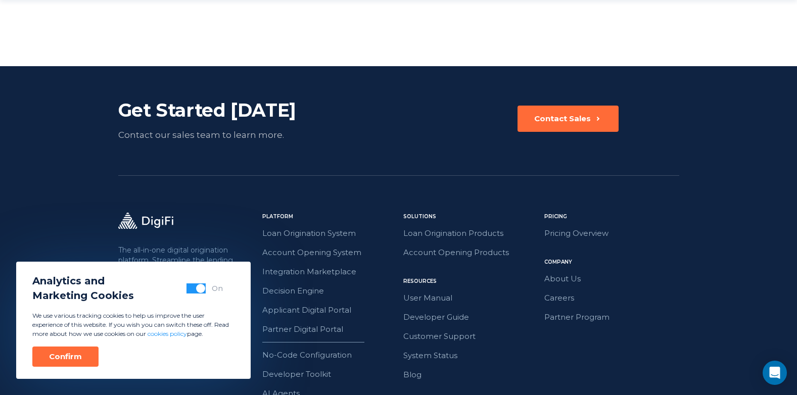
scroll to position [2330, 0]
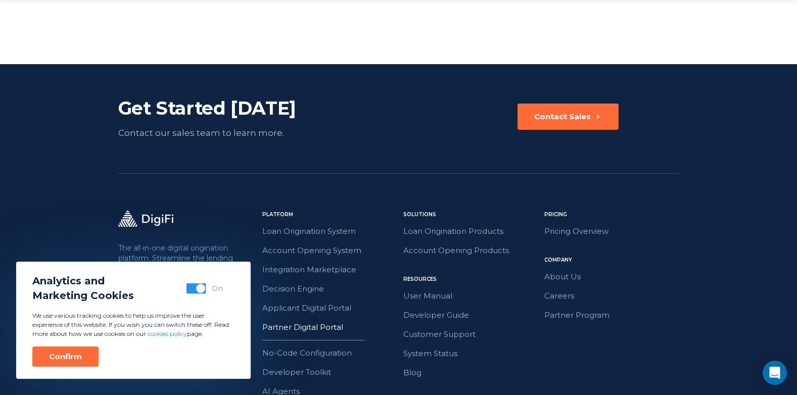
click at [266, 321] on link "Partner Digital Portal" at bounding box center [329, 327] width 135 height 13
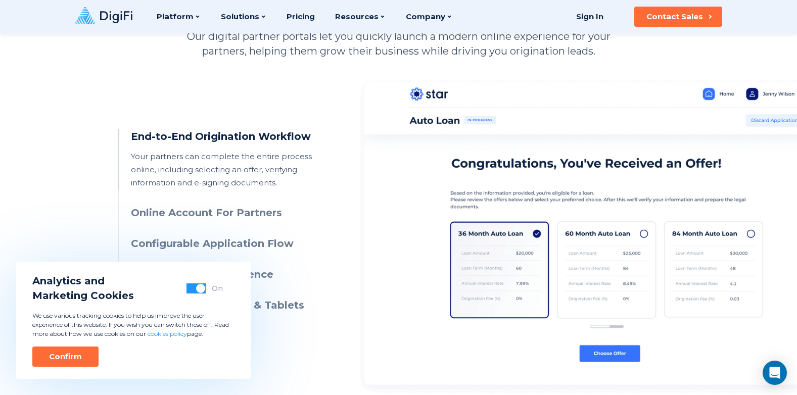
scroll to position [455, 0]
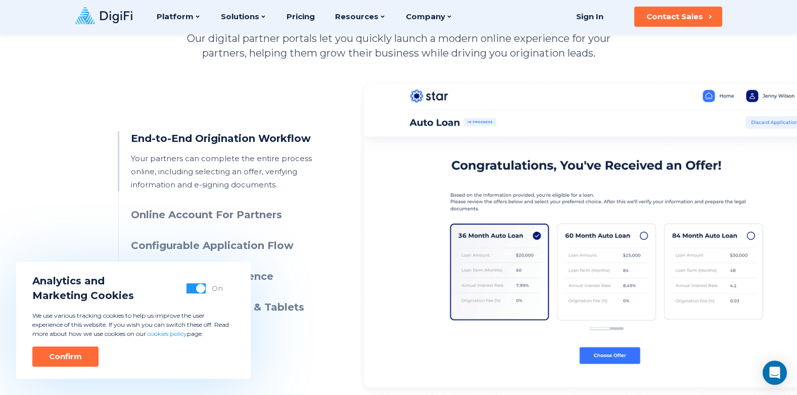
click at [225, 213] on h3 "Online Account For Partners" at bounding box center [222, 215] width 183 height 15
